Goal: Information Seeking & Learning: Learn about a topic

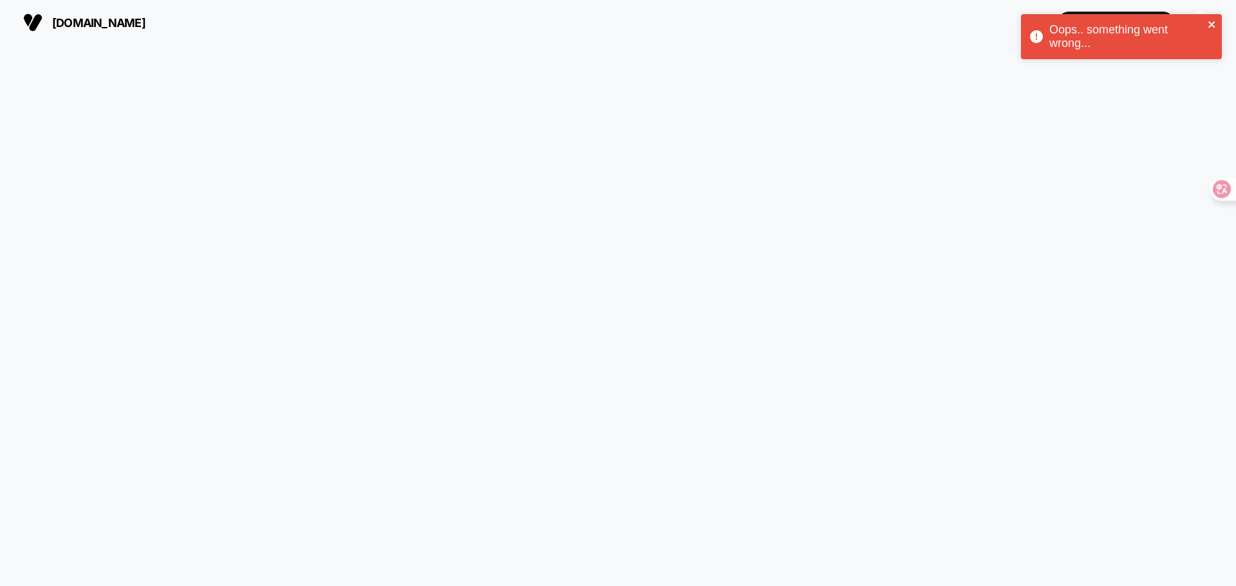
click at [1213, 26] on icon "close" at bounding box center [1211, 24] width 6 height 6
